Goal: Check status: Check status

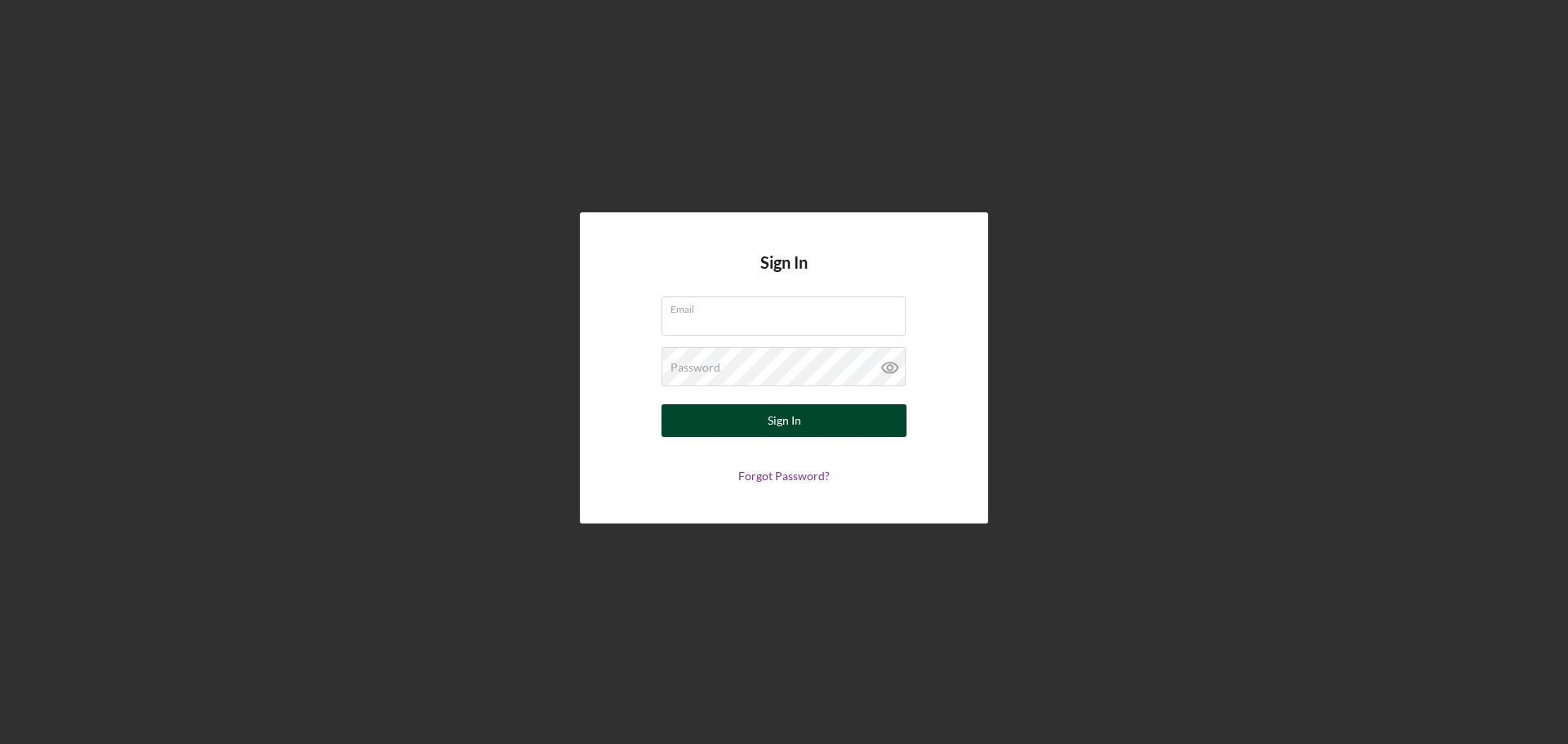
type input "[EMAIL_ADDRESS][DOMAIN_NAME]"
click at [793, 431] on div "Sign In" at bounding box center [784, 421] width 34 height 33
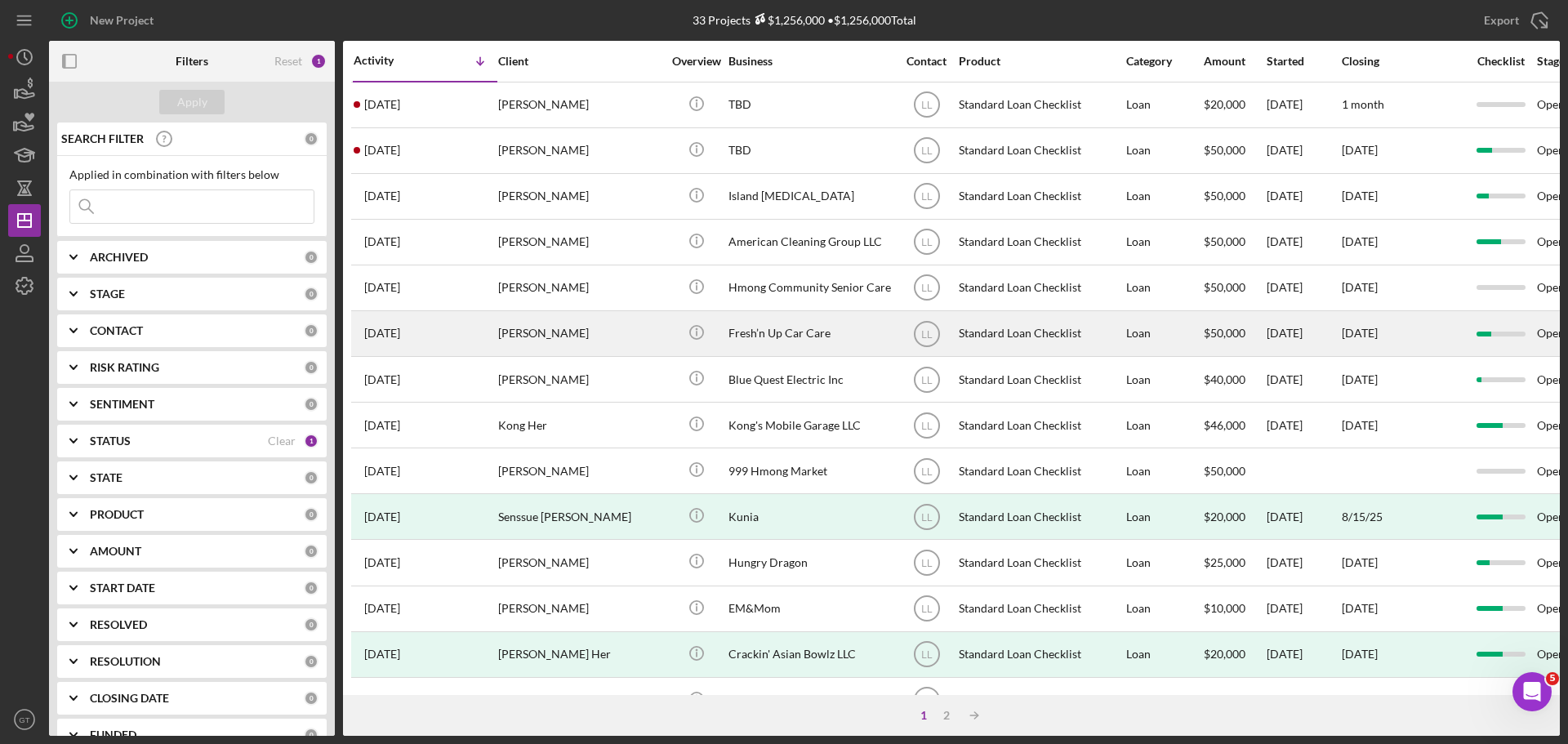
click at [558, 342] on div "[PERSON_NAME]" at bounding box center [579, 333] width 163 height 43
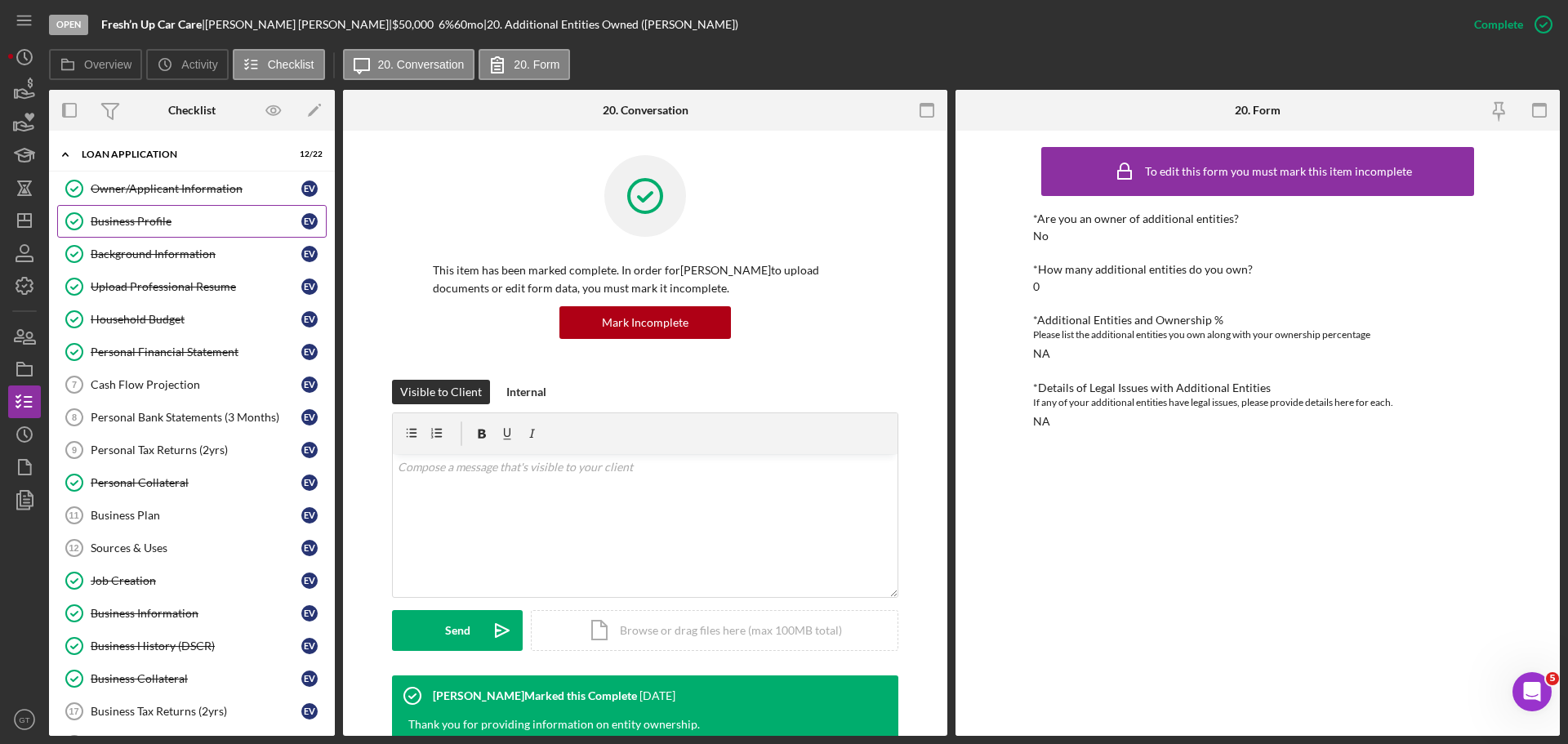
click at [146, 230] on link "Business Profile Business Profile E V" at bounding box center [191, 221] width 269 height 33
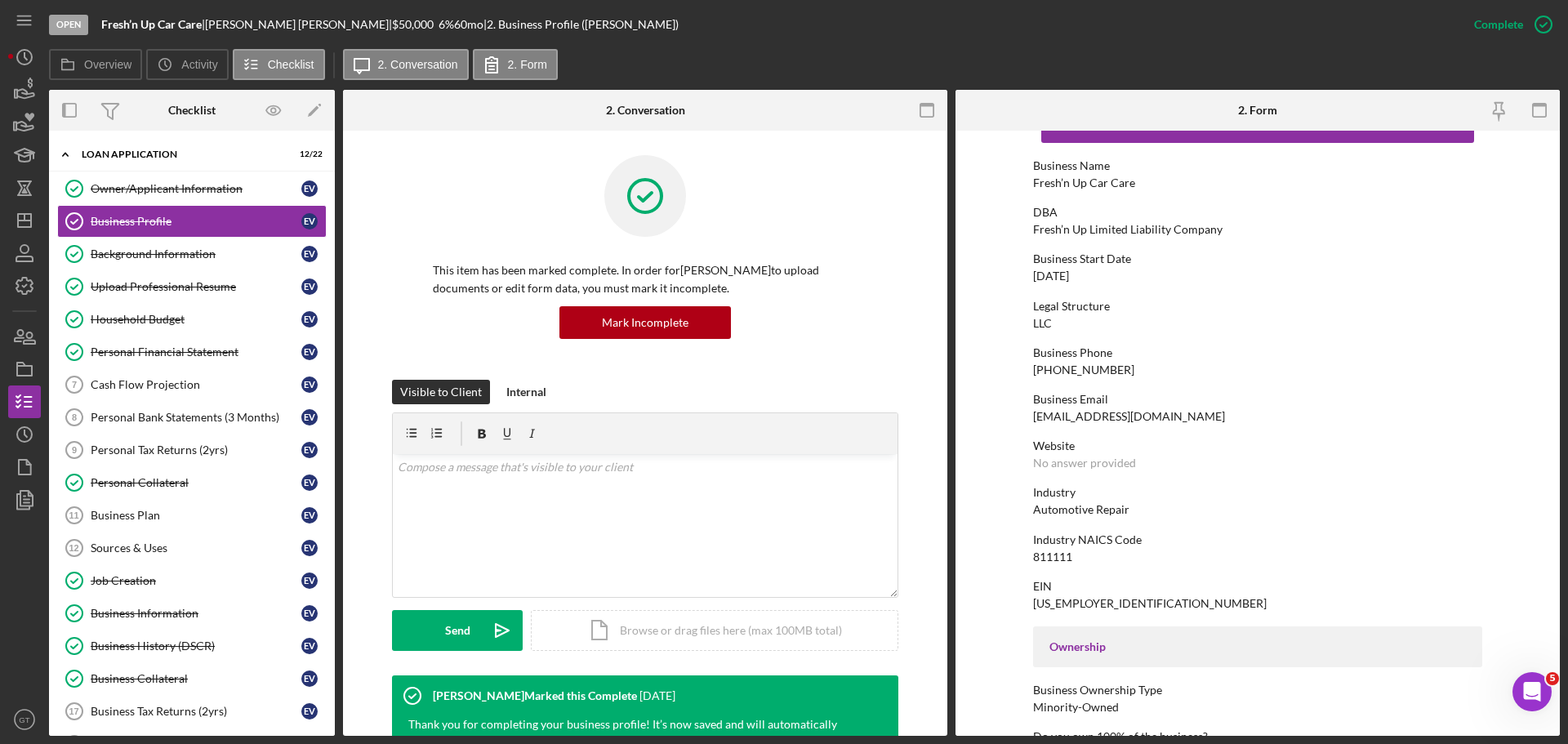
scroll to position [163, 0]
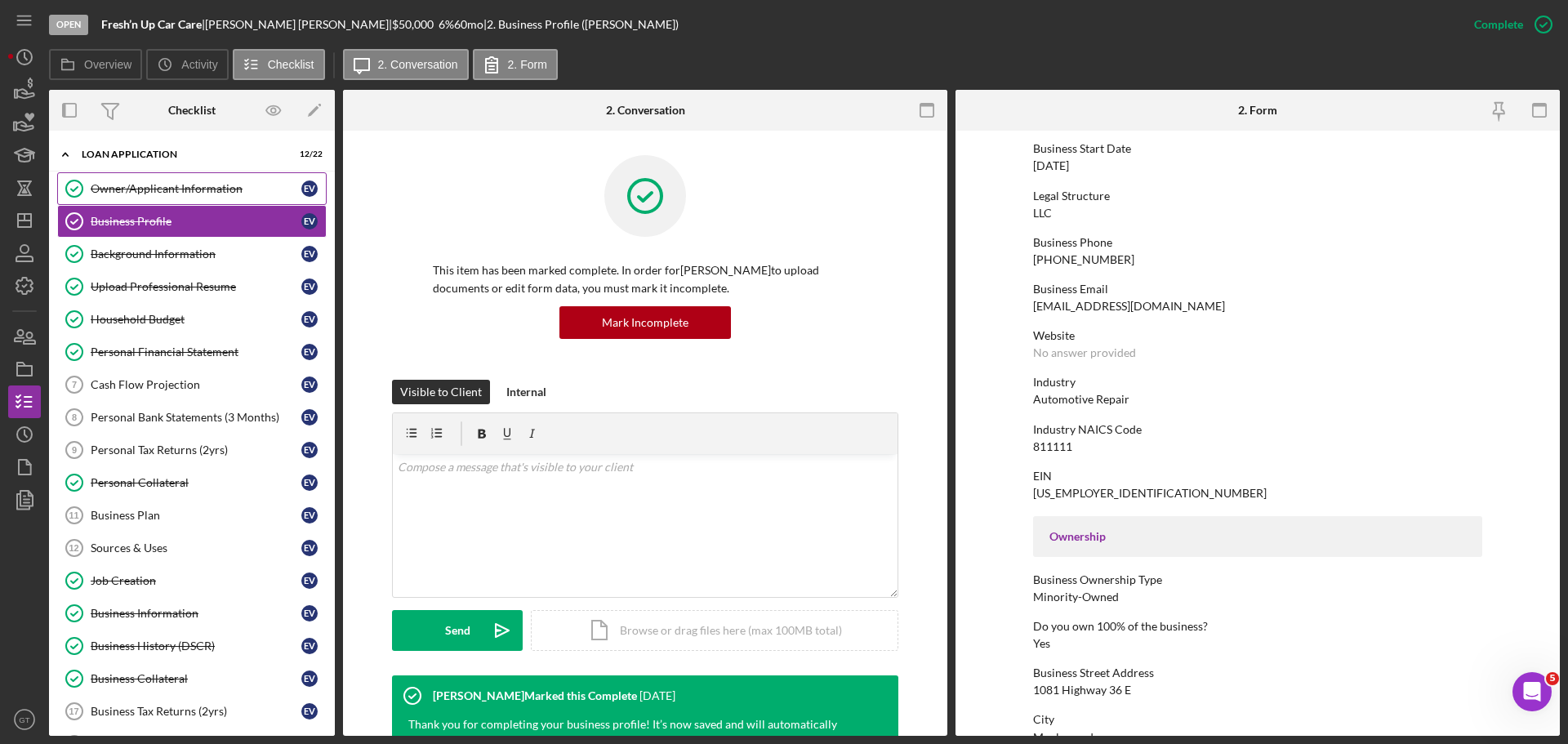
click at [225, 191] on div "Owner/Applicant Information" at bounding box center [196, 189] width 211 height 13
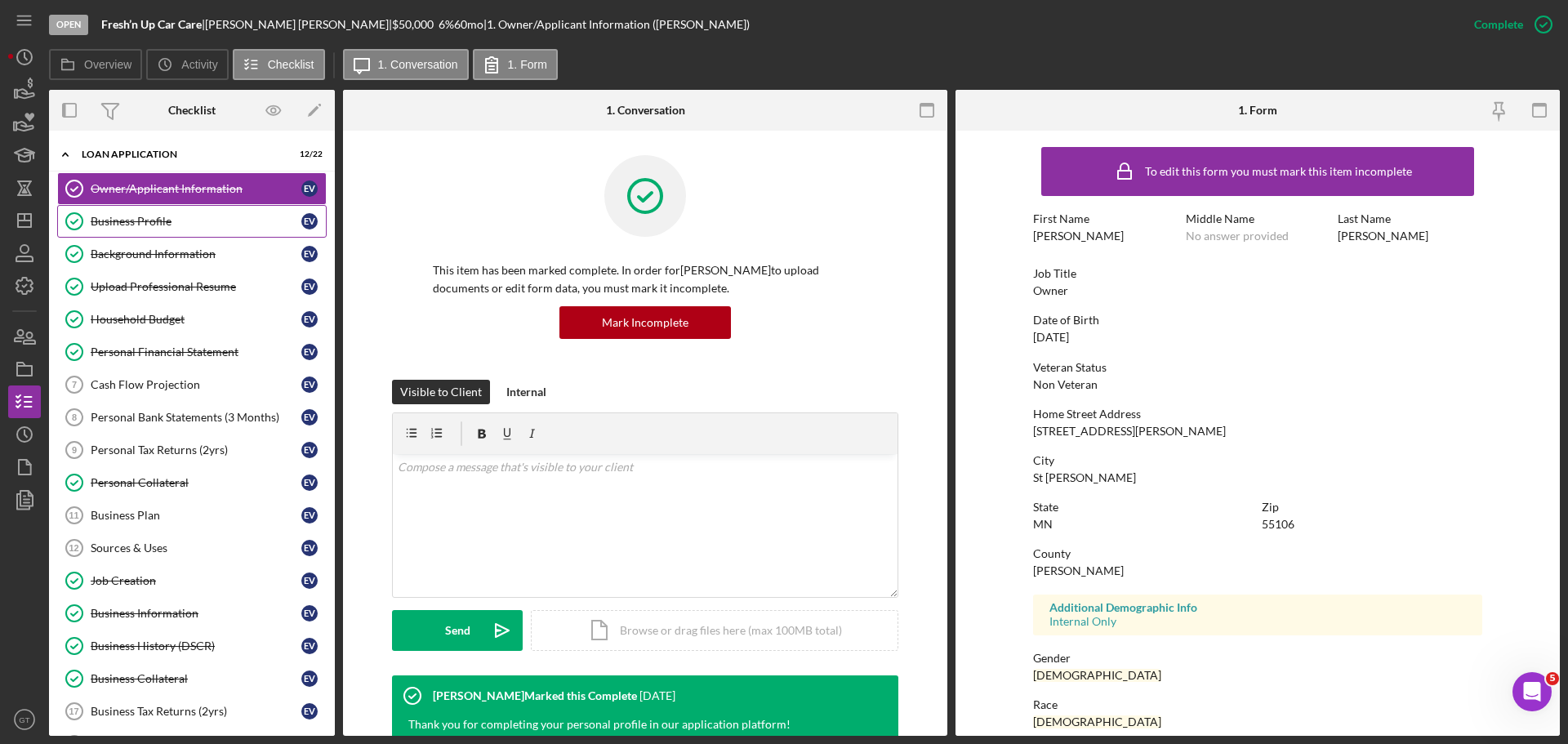
click at [144, 228] on div "Business Profile" at bounding box center [196, 221] width 211 height 13
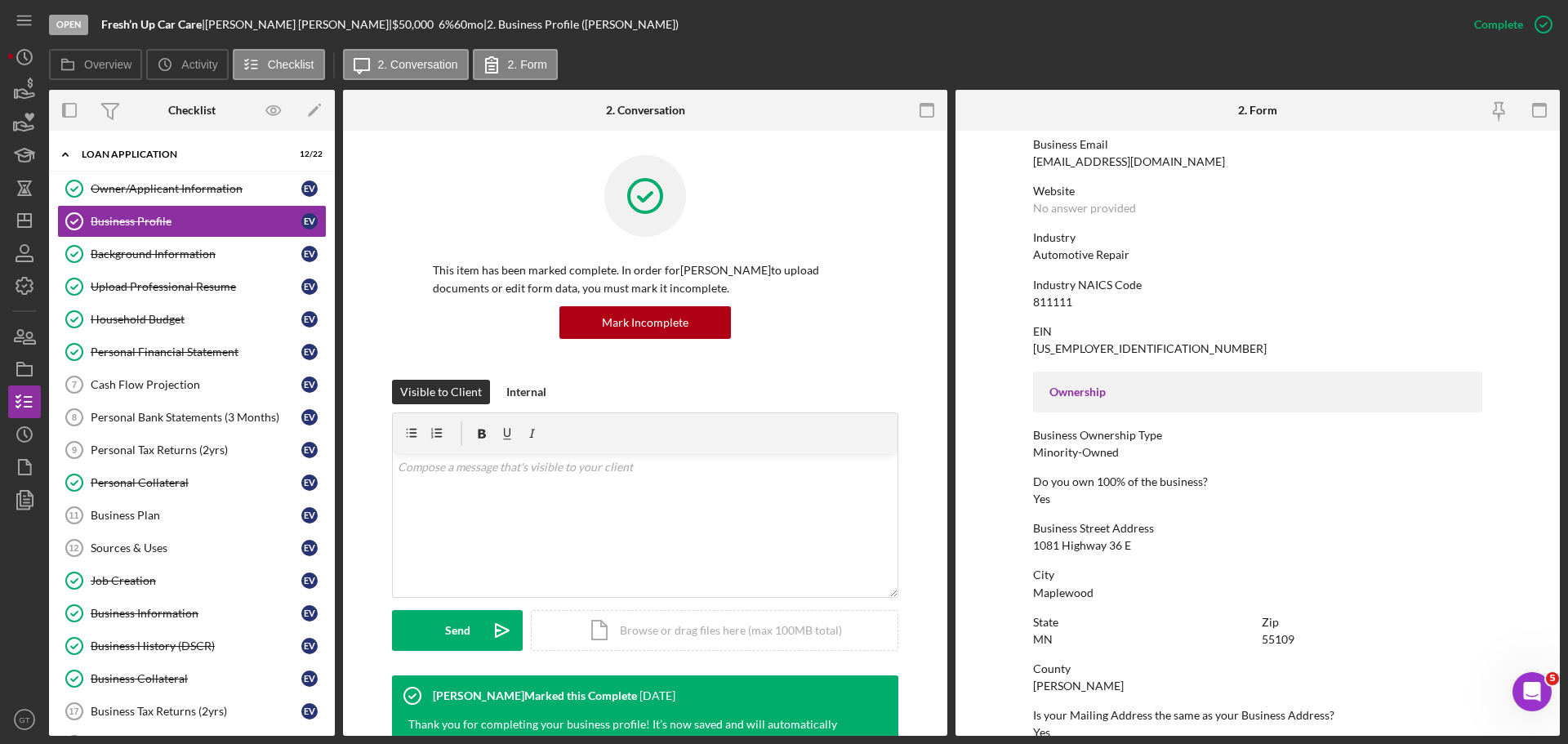
scroll to position [490, 0]
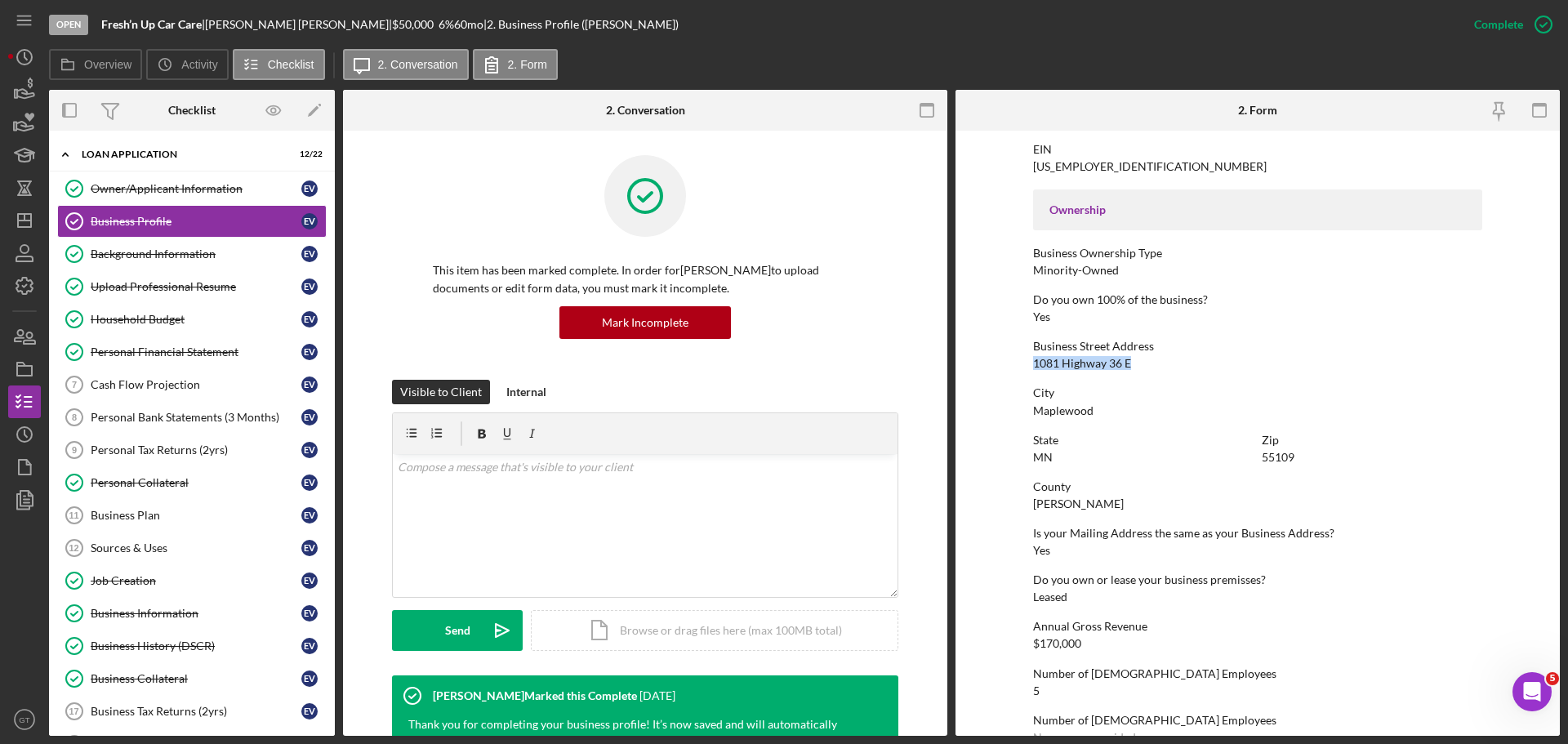
drag, startPoint x: 1031, startPoint y: 361, endPoint x: 1141, endPoint y: 361, distance: 110.0
click at [1141, 361] on div "Business Street Address [GEOGRAPHIC_DATA]" at bounding box center [1258, 354] width 449 height 30
drag, startPoint x: 1141, startPoint y: 361, endPoint x: 1026, endPoint y: 366, distance: 115.1
click at [1026, 366] on form "To edit this form you must mark this item incomplete Business Name Fresh’n Up C…" at bounding box center [1258, 433] width 604 height 605
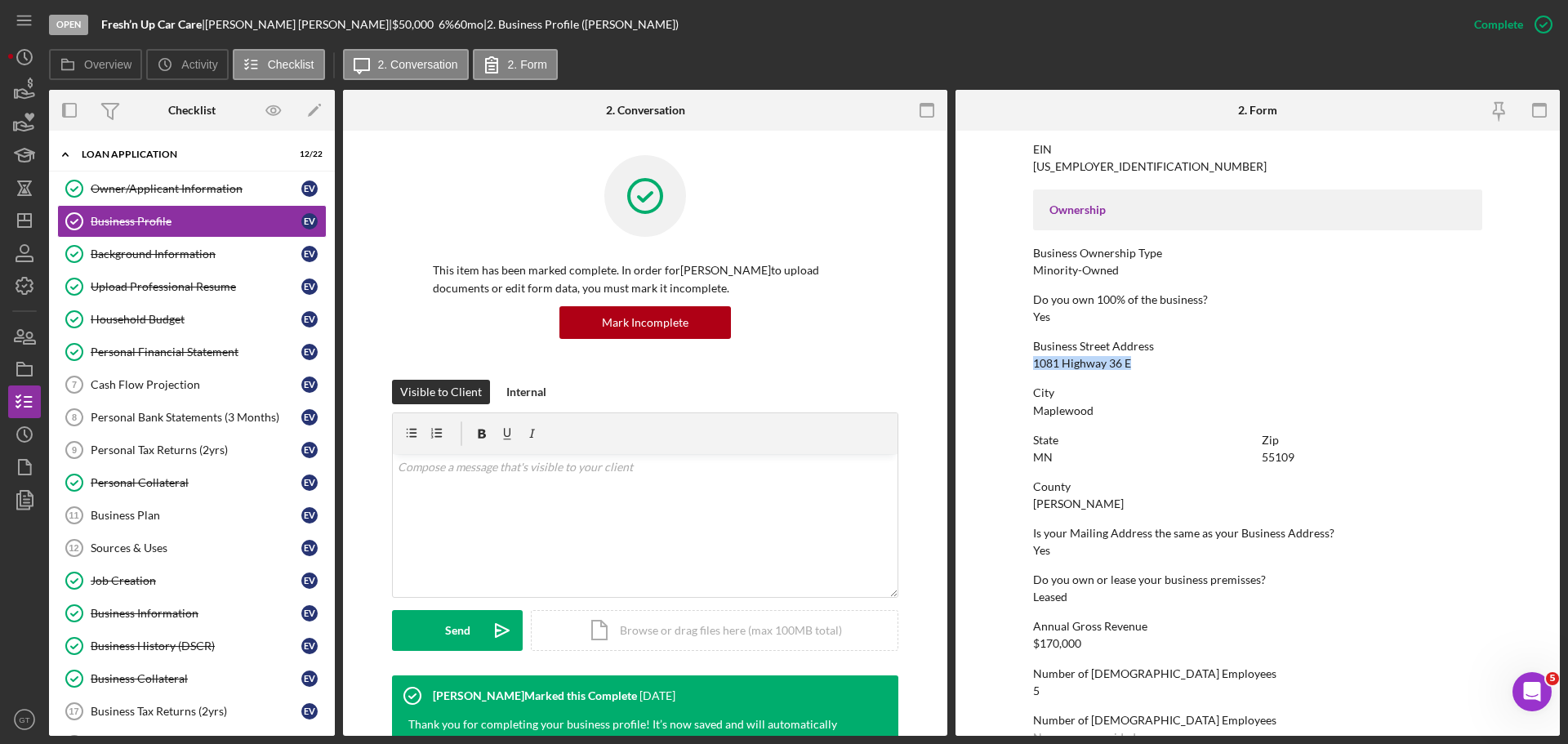
click at [1164, 366] on div "Business Street Address [GEOGRAPHIC_DATA]" at bounding box center [1258, 354] width 449 height 30
drag, startPoint x: 1032, startPoint y: 366, endPoint x: 1138, endPoint y: 367, distance: 106.0
click at [1138, 367] on div "Business Street Address [GEOGRAPHIC_DATA]" at bounding box center [1258, 354] width 449 height 30
click at [1139, 367] on div "Business Street Address [GEOGRAPHIC_DATA]" at bounding box center [1258, 354] width 449 height 30
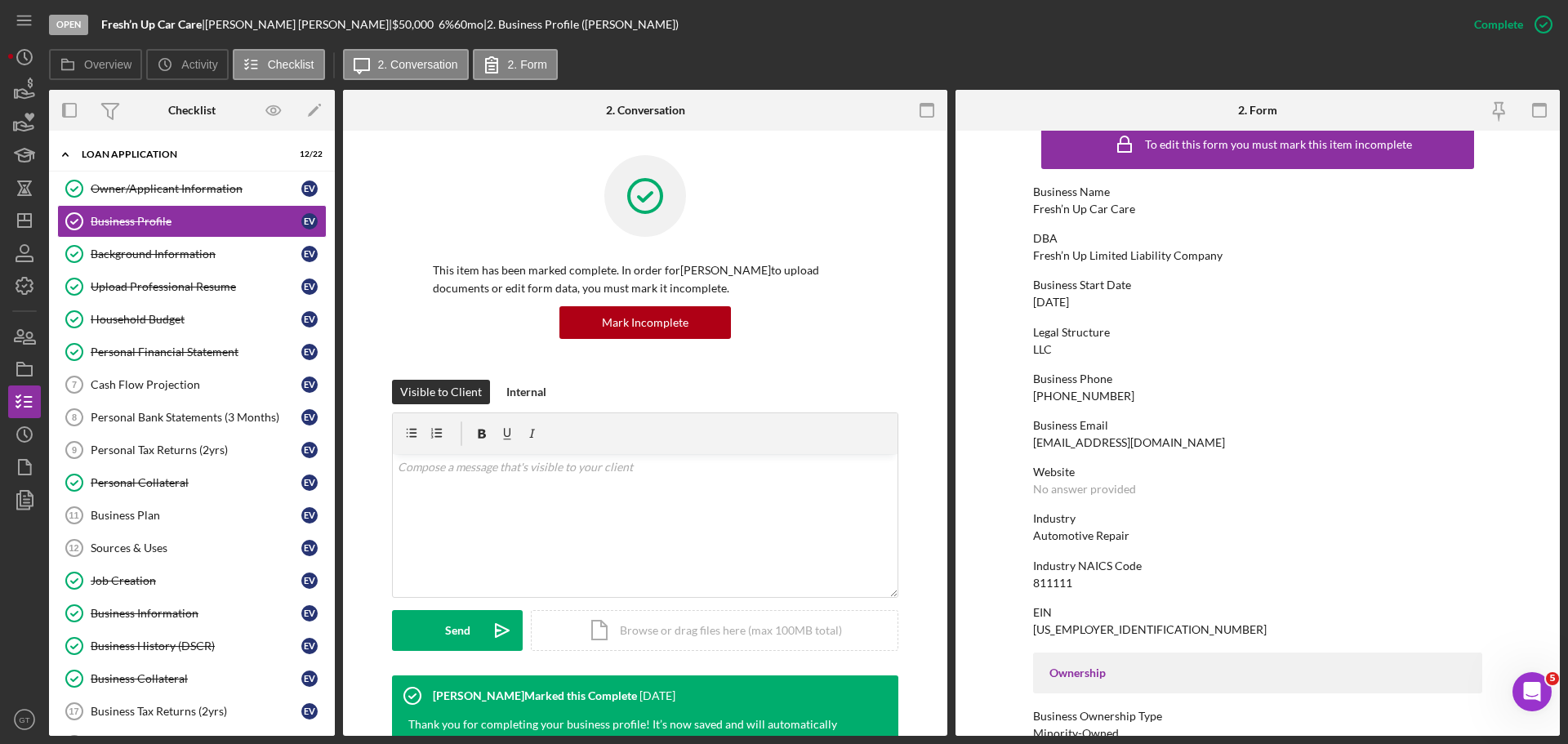
scroll to position [0, 0]
